Goal: Task Accomplishment & Management: Manage account settings

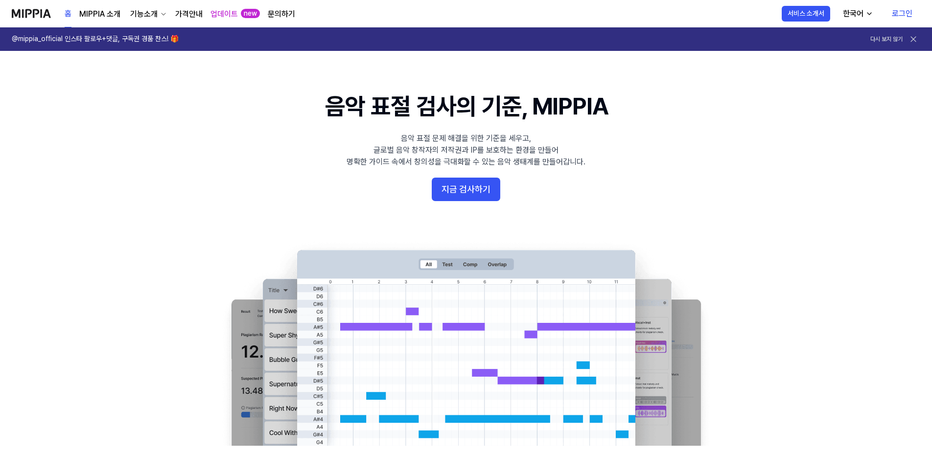
click at [907, 15] on link "로그인" at bounding box center [902, 13] width 36 height 27
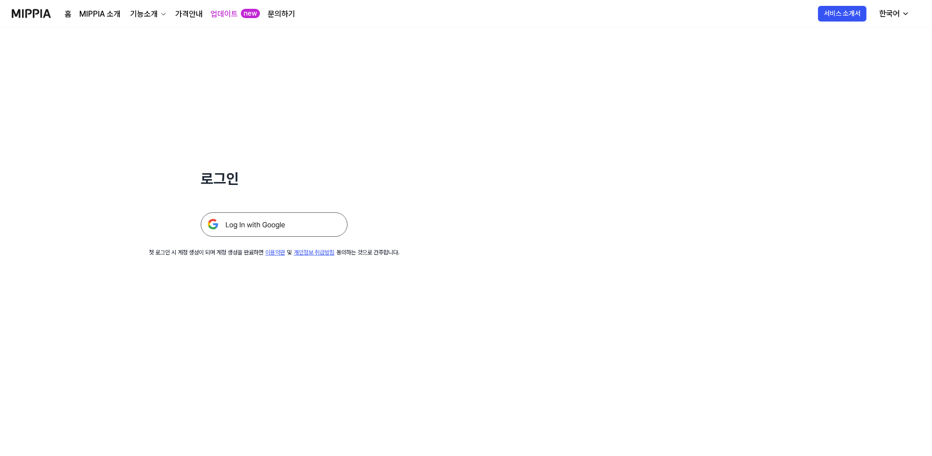
click at [260, 228] on img at bounding box center [274, 224] width 147 height 24
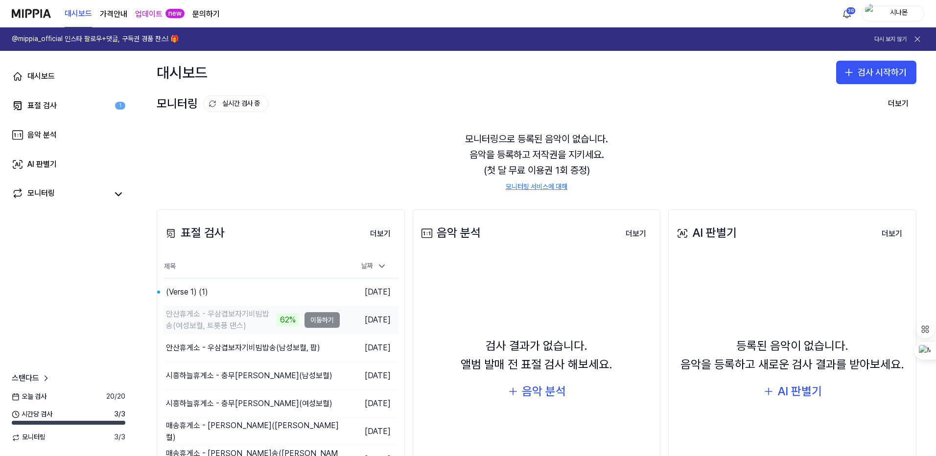
click at [276, 316] on div "62%" at bounding box center [288, 320] width 24 height 14
click at [132, 291] on div "대시보드 표절 검사 1 음악 분석 AI 판별기 모니터링 스탠다드 [DATE] 검사 20 / 20 시간당 검사 3 / 3 모니터링 3 / 3" at bounding box center [68, 253] width 137 height 405
click at [320, 321] on td "안산휴게소 - 우삼겹보자기비빔밥송(여성보컬, 트롯풍 댄스) 62% 이동하기" at bounding box center [251, 320] width 177 height 27
click at [311, 170] on div "모니터링으로 등록된 음악이 없습니다. 음악을 등록하고 저작권을 지키세요. (첫 달 무료 이용권 1회 증정) 모니터링 서비스에 대해" at bounding box center [537, 161] width 760 height 84
click at [37, 107] on div "표절 검사" at bounding box center [41, 106] width 29 height 12
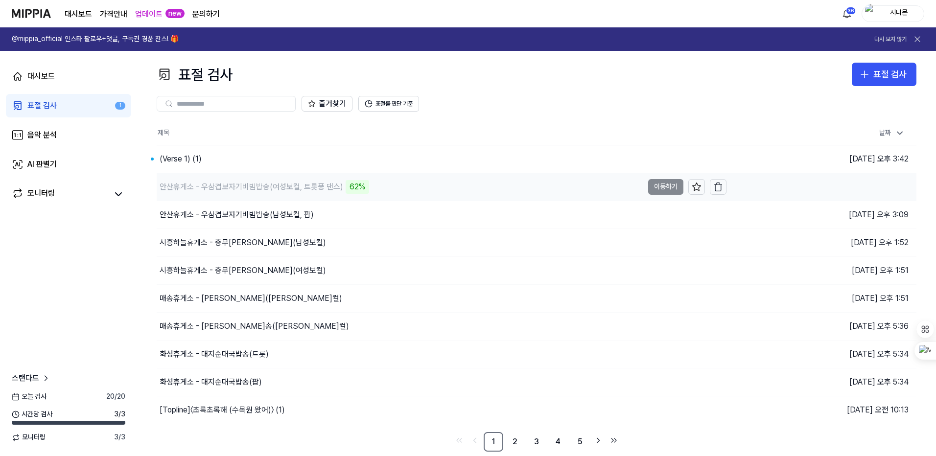
click at [321, 185] on div "안산휴게소 - 우삼겹보자기비빔밥송(여성보컬, 트롯풍 댄스)" at bounding box center [252, 187] width 184 height 12
click at [721, 186] on icon "button" at bounding box center [718, 188] width 6 height 6
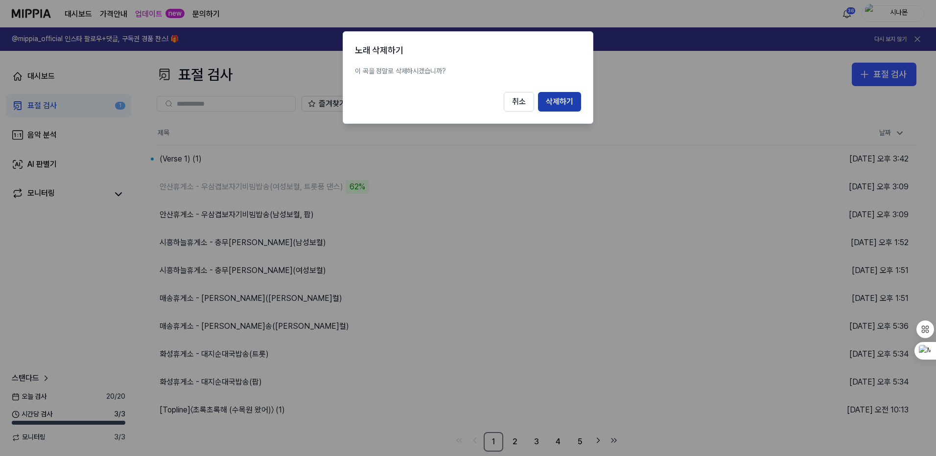
click at [552, 98] on button "삭제하기" at bounding box center [559, 102] width 43 height 20
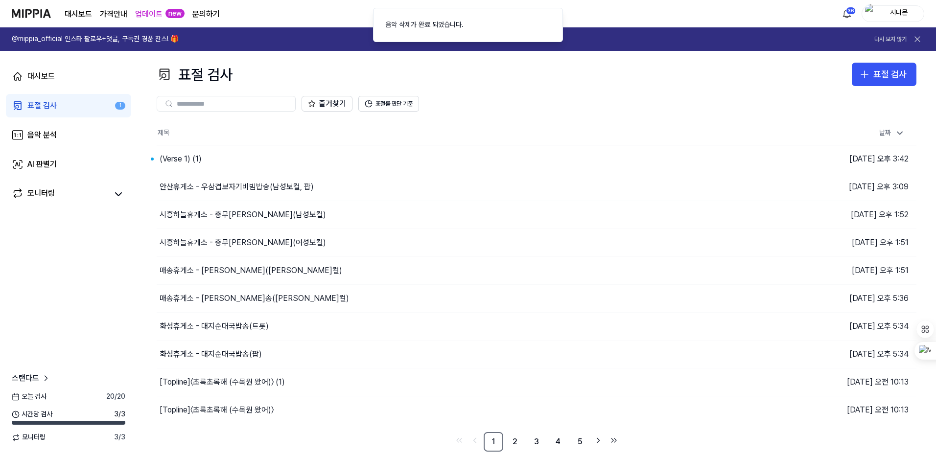
click at [413, 125] on th "제목" at bounding box center [442, 133] width 570 height 24
click at [23, 8] on img at bounding box center [31, 13] width 39 height 27
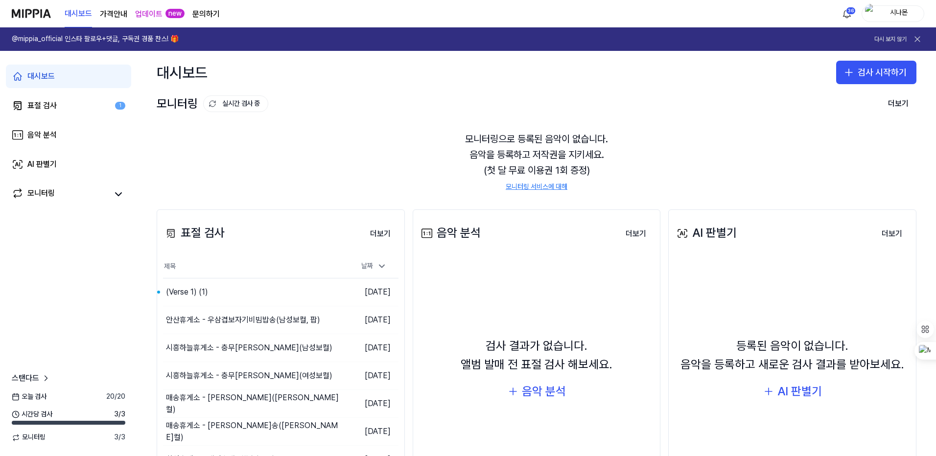
click at [914, 39] on icon at bounding box center [918, 39] width 10 height 10
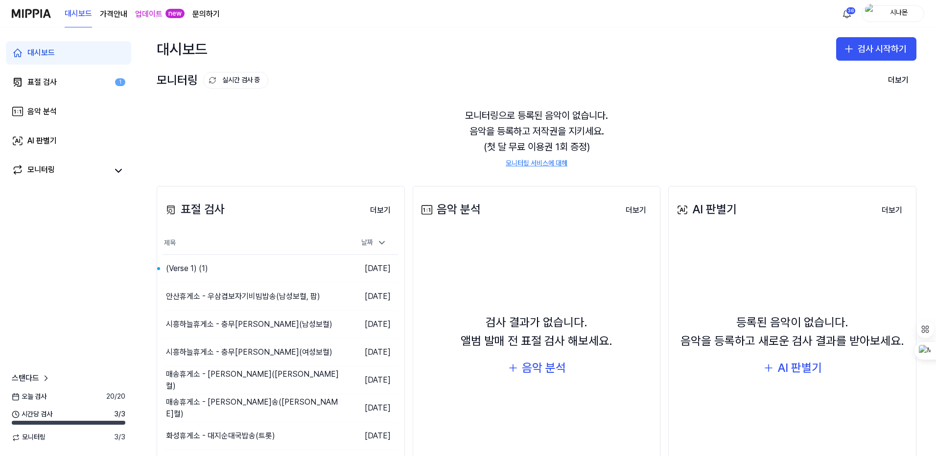
click at [145, 12] on link "업데이트" at bounding box center [148, 14] width 27 height 12
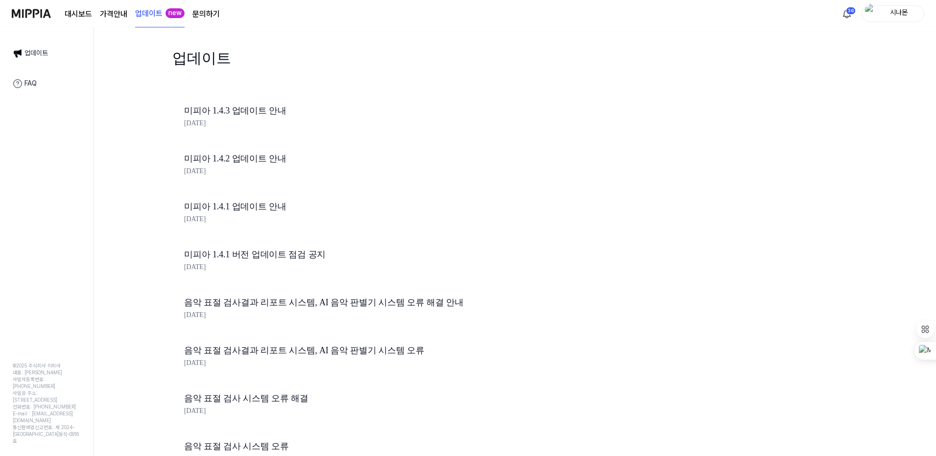
click at [119, 12] on 버튼 "가격안내" at bounding box center [113, 14] width 27 height 12
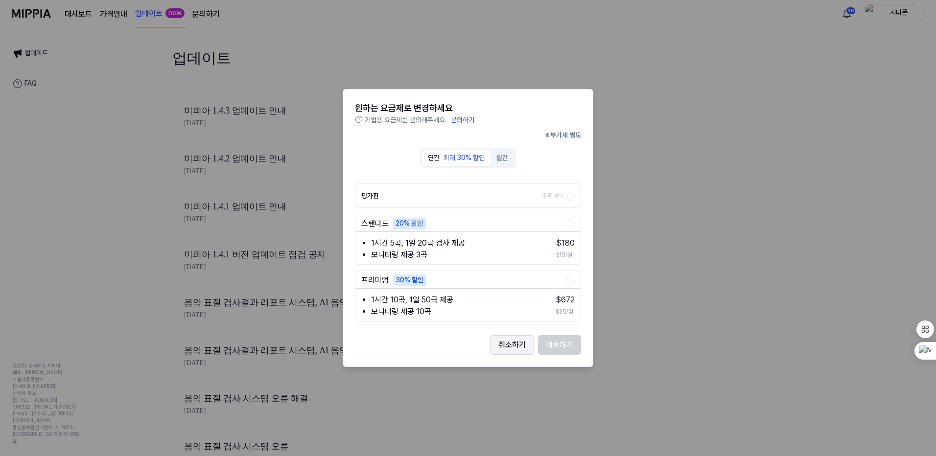
click at [519, 353] on button "취소하기" at bounding box center [512, 345] width 44 height 20
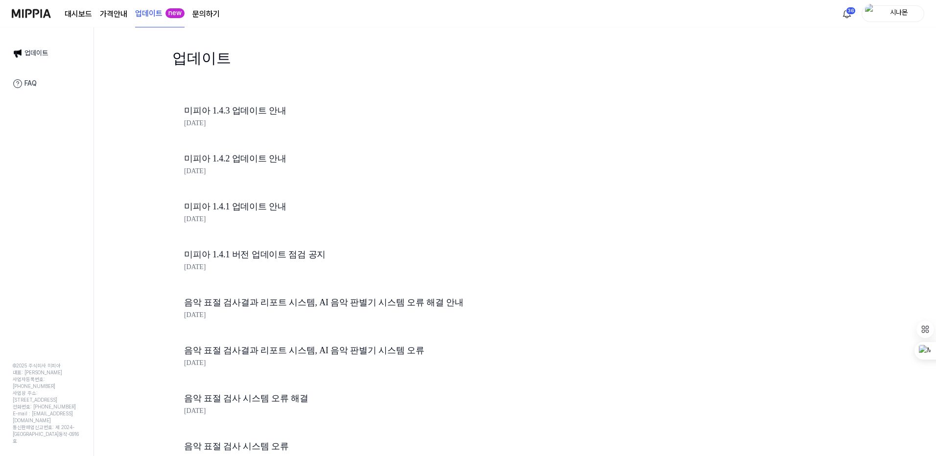
click at [23, 8] on img at bounding box center [31, 13] width 39 height 27
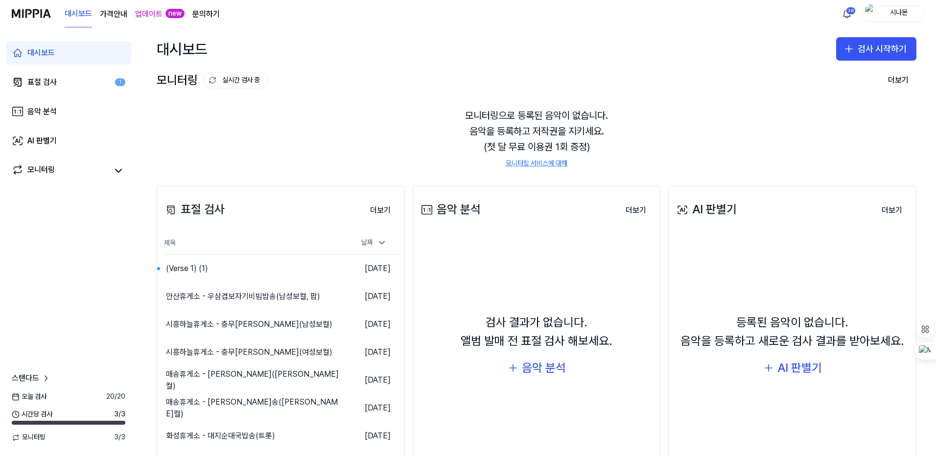
click at [887, 13] on div "시나몬" at bounding box center [899, 13] width 38 height 11
click at [813, 74] on link "계정" at bounding box center [861, 71] width 113 height 10
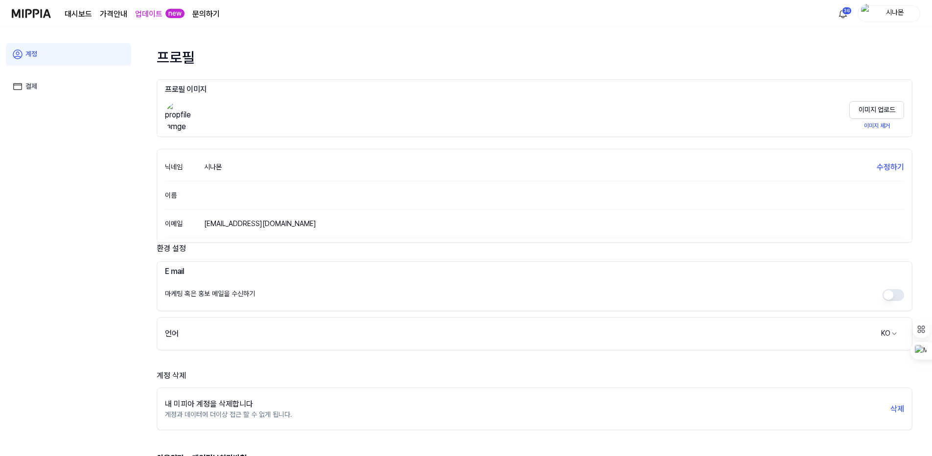
click at [31, 87] on link "결제" at bounding box center [68, 86] width 125 height 23
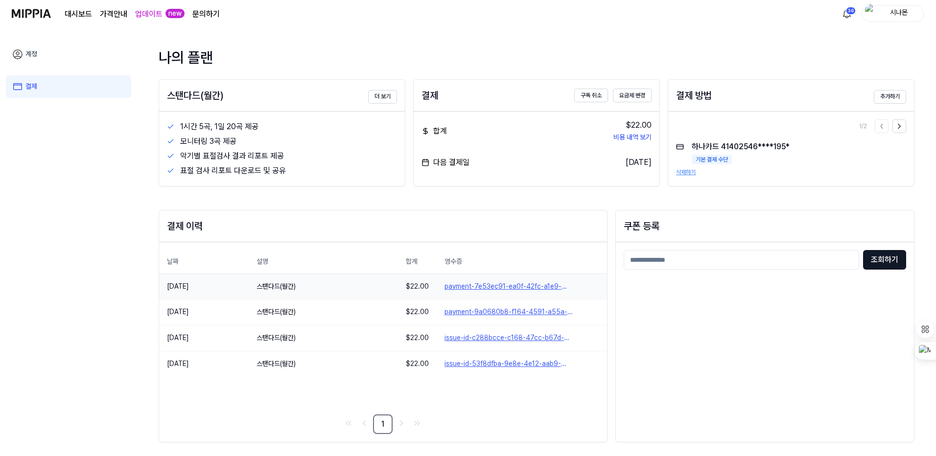
click at [519, 289] on link "payment-7e53ec91-ea0f-42fc-a1e9-ba8416d71383" at bounding box center [522, 287] width 155 height 10
